Goal: Navigation & Orientation: Find specific page/section

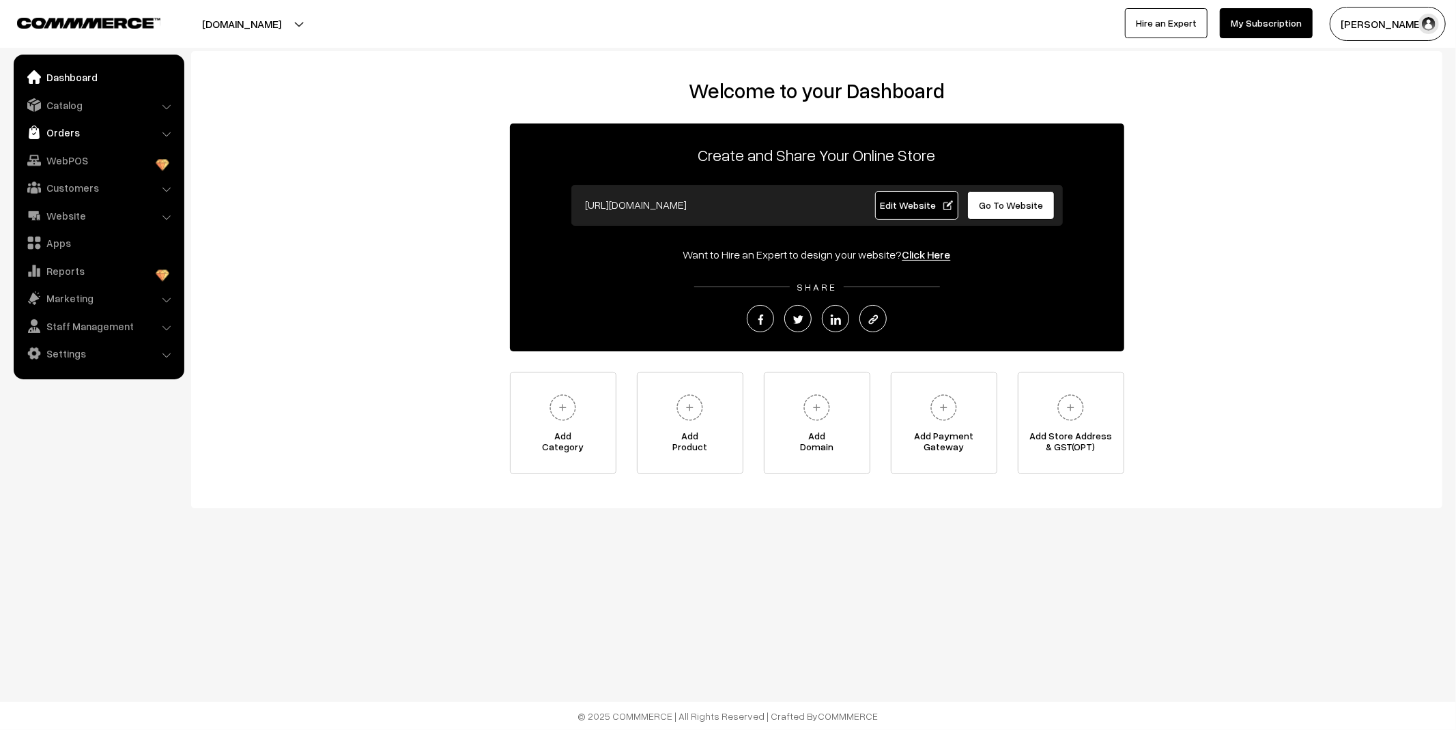
click at [90, 125] on link "Orders" at bounding box center [98, 132] width 162 height 25
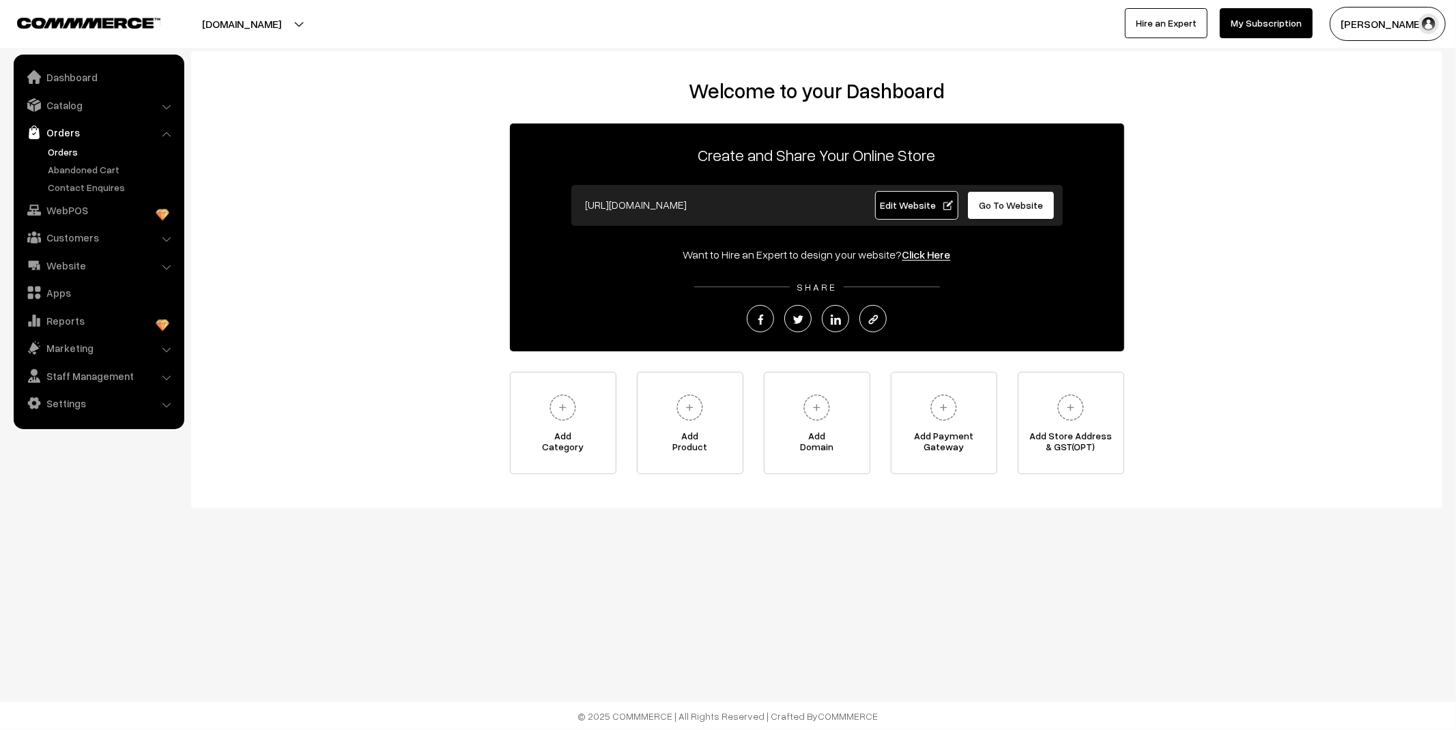
click at [78, 149] on link "Orders" at bounding box center [111, 152] width 135 height 14
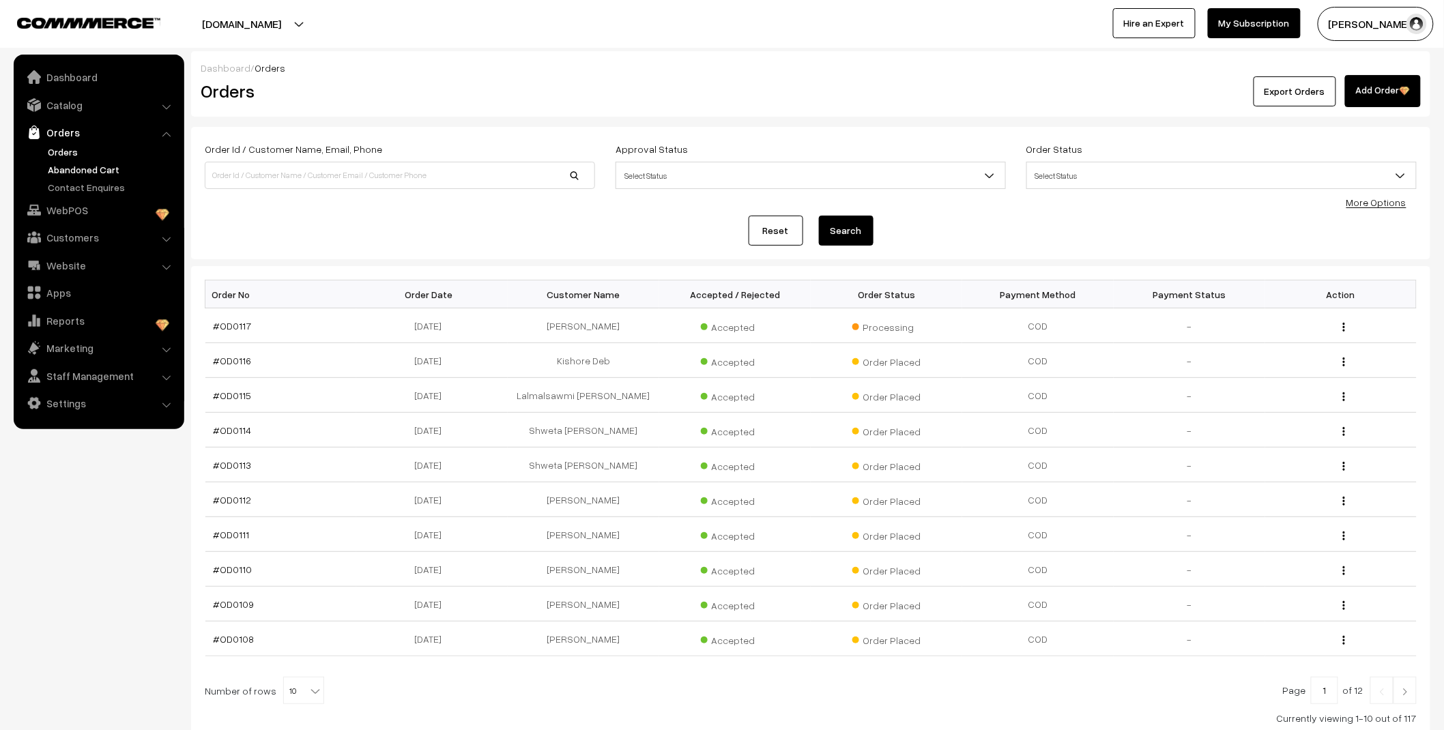
click at [70, 167] on link "Abandoned Cart" at bounding box center [111, 169] width 135 height 14
